Goal: Task Accomplishment & Management: Manage account settings

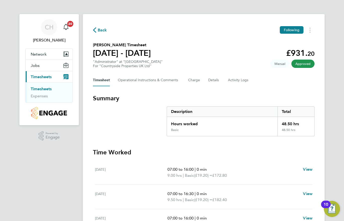
click at [99, 30] on span "Back" at bounding box center [102, 30] width 9 height 6
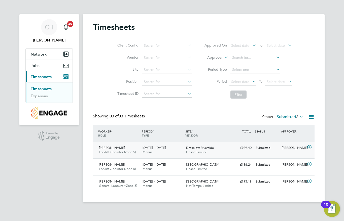
click at [180, 153] on div "18 - 24 Aug 2025 Manual" at bounding box center [162, 150] width 44 height 13
click at [291, 156] on div "Nicholas Gale Forklift Operator (Zone 5) 18 - 24 Aug 2025 18 - 24 Aug 2025 Manu…" at bounding box center [203, 150] width 221 height 17
click at [130, 146] on div "Nicholas Gale Forklift Operator (Zone 5) 18 - 24 Aug 2025" at bounding box center [119, 150] width 44 height 13
click at [267, 151] on div "Submitted" at bounding box center [266, 148] width 26 height 8
click at [242, 157] on div "Nicholas Gale Forklift Operator (Zone 5) 18 - 24 Aug 2025 18 - 24 Aug 2025 Manu…" at bounding box center [203, 150] width 221 height 17
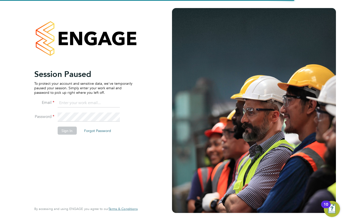
click at [242, 157] on div at bounding box center [254, 110] width 164 height 205
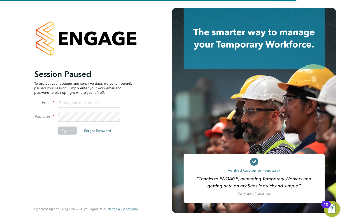
type input "chris.harrison@cpplc.com"
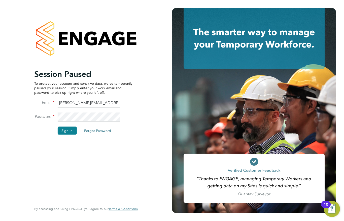
click at [67, 130] on button "Sign In" at bounding box center [66, 131] width 19 height 8
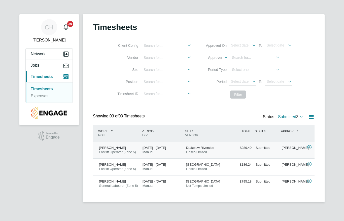
click at [211, 154] on div "Drakelow Riverside Linsco Limited" at bounding box center [206, 150] width 44 height 13
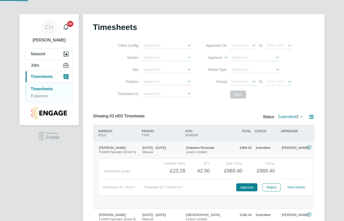
scroll to position [9, 49]
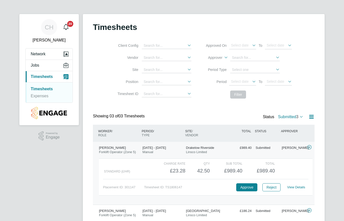
click at [239, 191] on div "Charge rate QTY Sub Total Total Standard (£/HR) £23.28 42.5 42.50 43 £989.40 £9…" at bounding box center [205, 176] width 213 height 37
click at [245, 188] on button "Approve" at bounding box center [246, 187] width 21 height 8
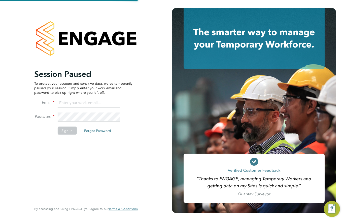
type input "chris.harrison@cpplc.com"
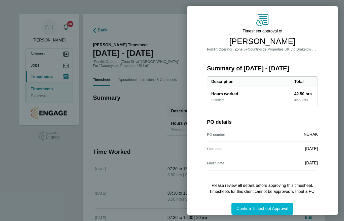
scroll to position [14, 0]
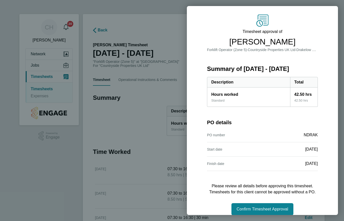
click at [246, 211] on span "Confirm Timesheet Approval" at bounding box center [262, 209] width 52 height 4
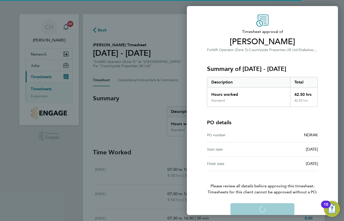
click at [252, 207] on div "Confirm Timesheet Approval Loading" at bounding box center [262, 209] width 123 height 12
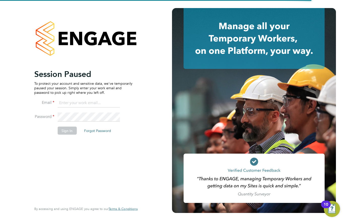
type input "chris.harrison@cpplc.com"
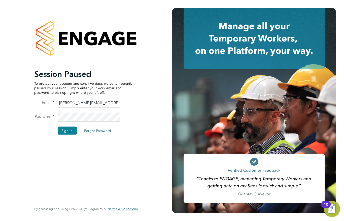
click at [64, 131] on button "Sign In" at bounding box center [66, 131] width 19 height 8
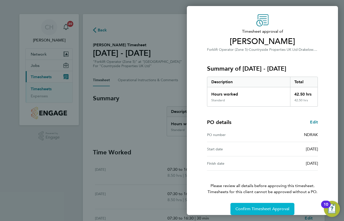
scroll to position [14, 0]
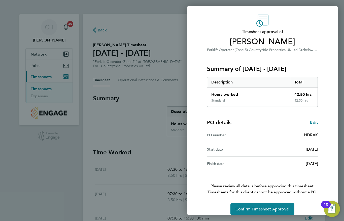
click at [262, 205] on button "Confirm Timesheet Approval" at bounding box center [262, 209] width 64 height 12
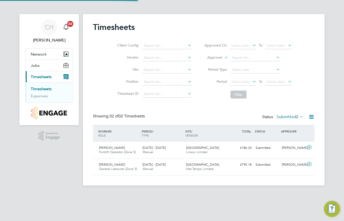
scroll to position [12, 44]
